Goal: Task Accomplishment & Management: Use online tool/utility

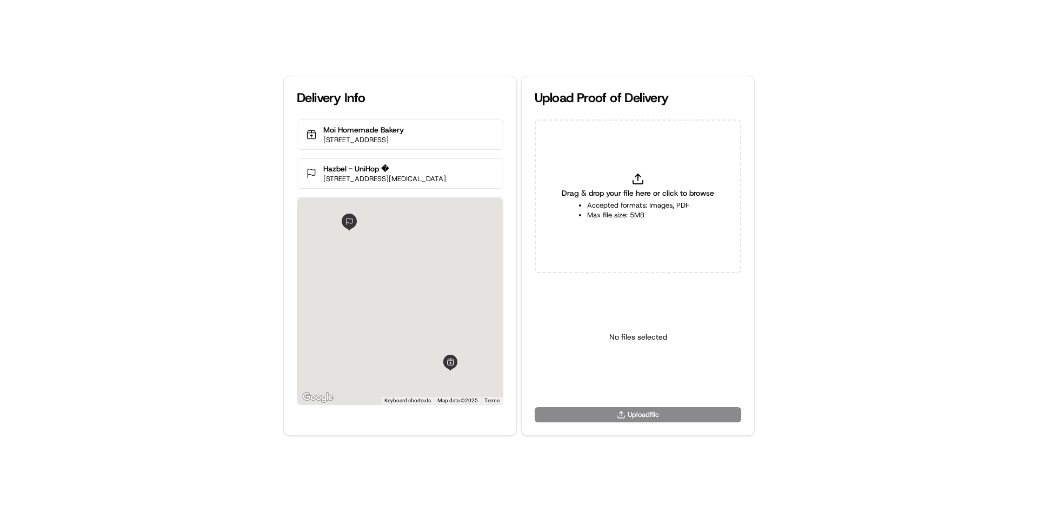
click at [634, 217] on li "Max file size: 5MB" at bounding box center [638, 215] width 102 height 10
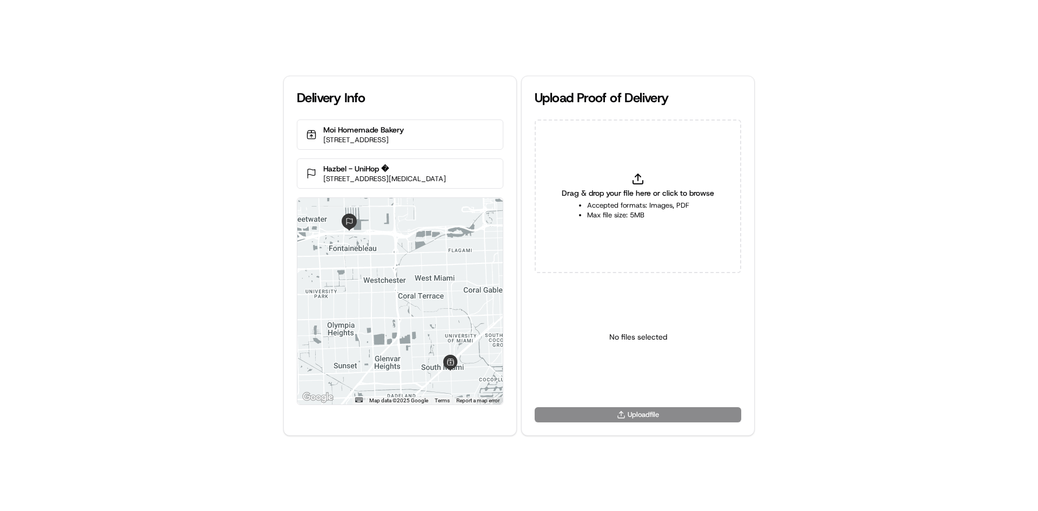
type input "C:\fakepath\WhatsApp Image [DATE] 11.18.11_b25f7788.jpg"
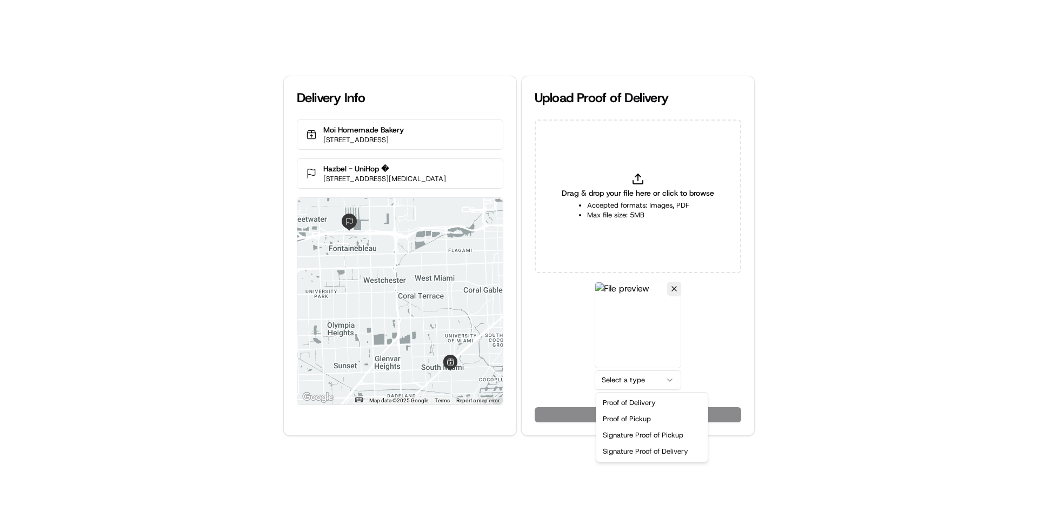
click at [637, 386] on html "Delivery Info Moi Homemade Bakery [STREET_ADDRESS] Hazbel - UniHop � [STREET_AD…" at bounding box center [519, 255] width 1038 height 511
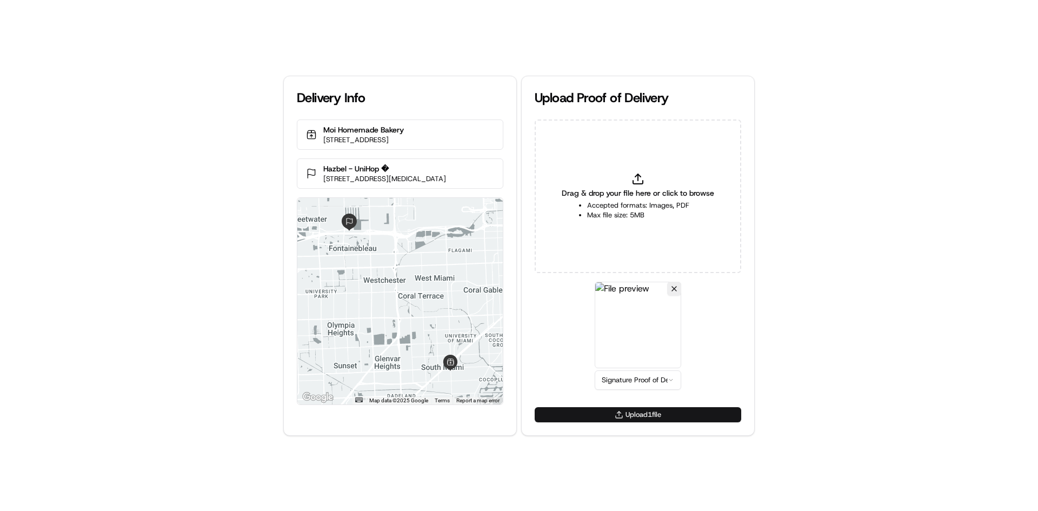
click at [644, 419] on button "Upload 1 file" at bounding box center [637, 414] width 206 height 15
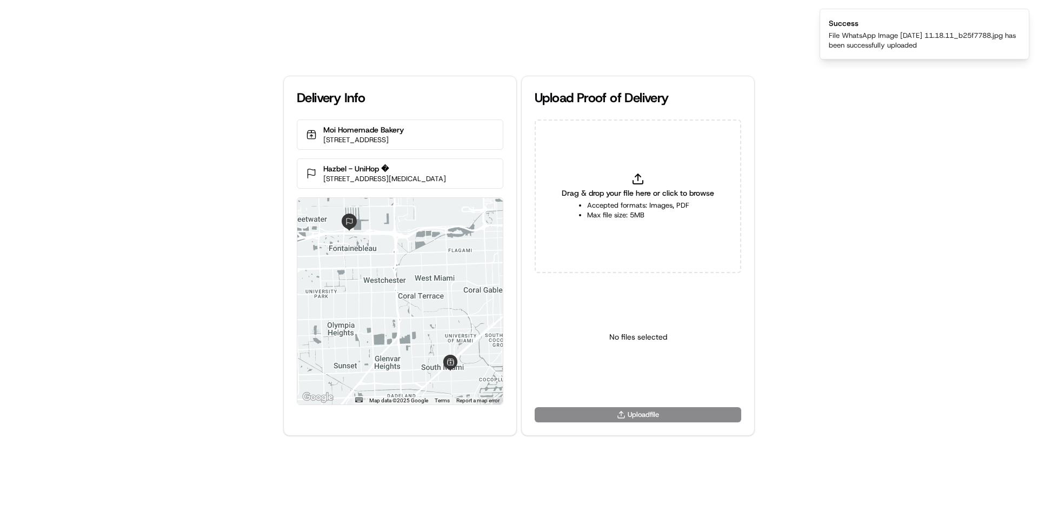
click at [86, 297] on div "Delivery Info Moi Homemade Bakery [STREET_ADDRESS] Hazbel - UniHop � [STREET_AD…" at bounding box center [519, 255] width 1038 height 511
